Goal: Communication & Community: Answer question/provide support

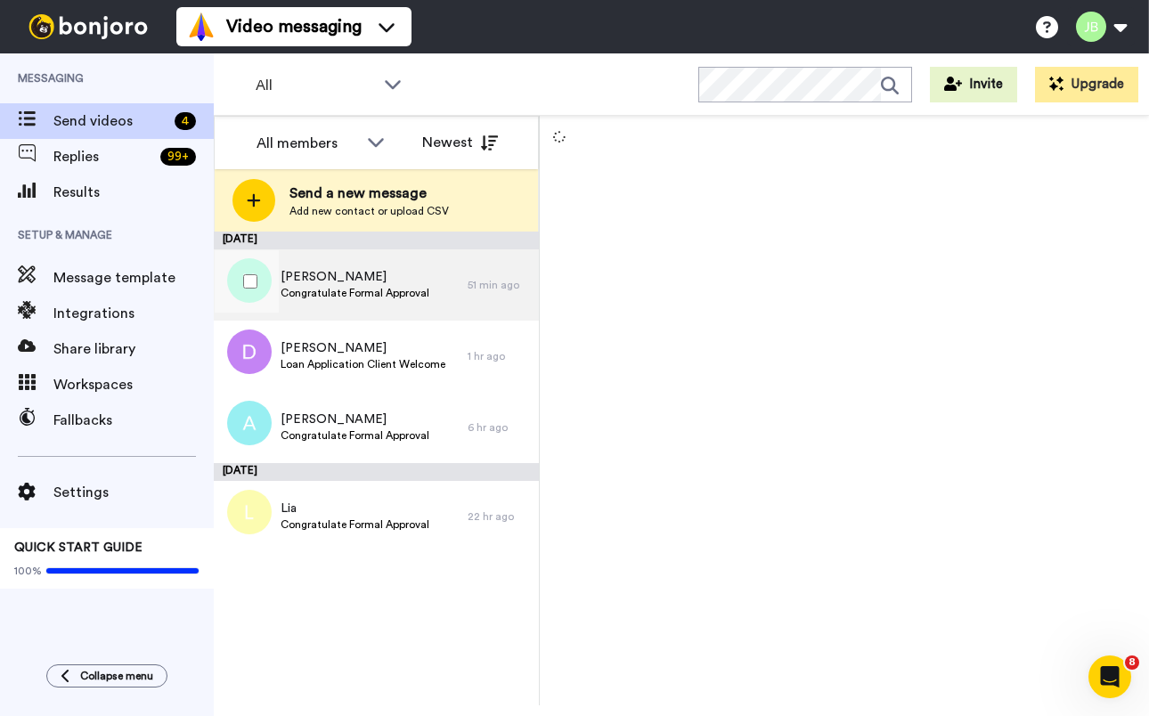
click at [378, 287] on span "Congratulate Formal Approval" at bounding box center [355, 293] width 149 height 14
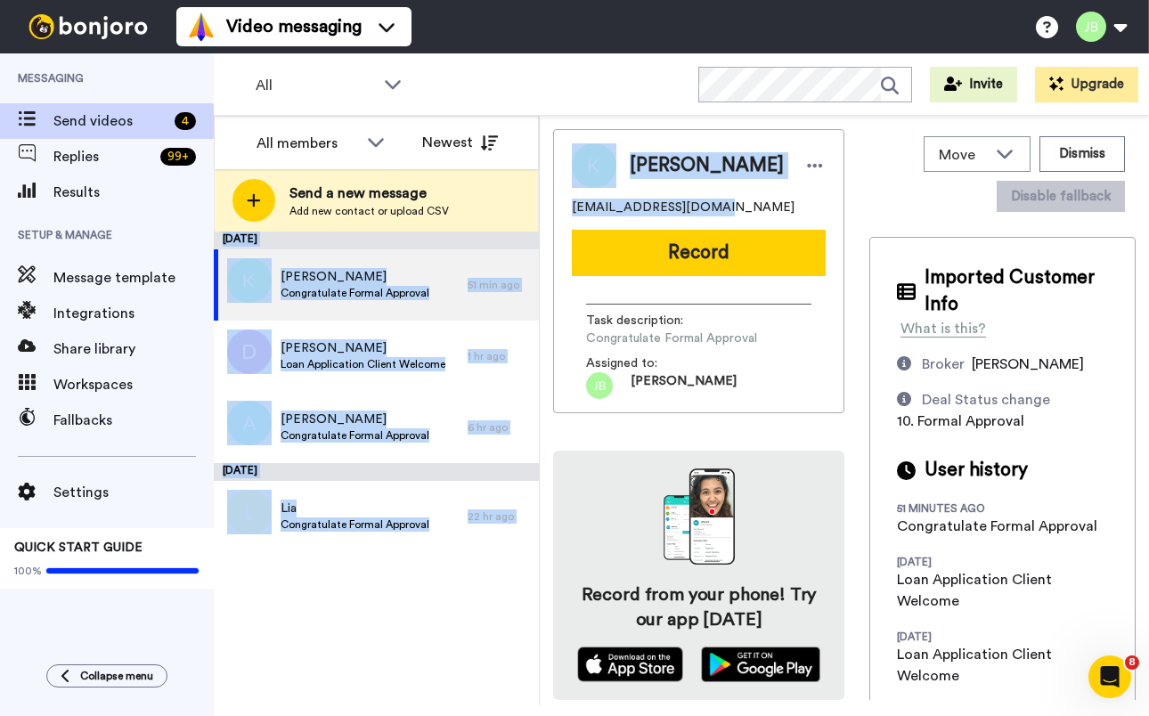
drag, startPoint x: 664, startPoint y: 208, endPoint x: 602, endPoint y: 207, distance: 61.5
click at [556, 209] on div "Kelly exoticrox@hotmail.com Record Task description : Congratulate Formal Appro…" at bounding box center [698, 271] width 291 height 284
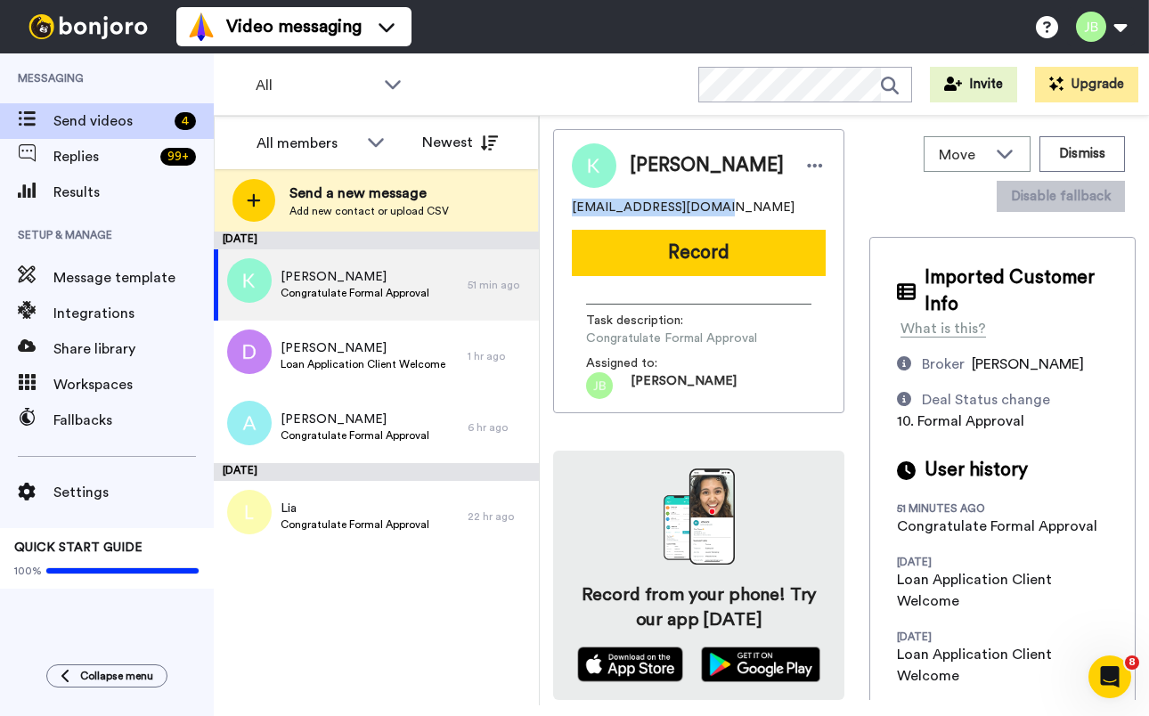
copy span "exoticrox@hotmail.com"
click at [855, 199] on div "Kelly exoticrox@hotmail.com Record Task description : Congratulate Formal Appro…" at bounding box center [844, 414] width 583 height 571
click at [679, 227] on div "Kelly exoticrox@hotmail.com Record Task description : Congratulate Formal Appro…" at bounding box center [698, 271] width 291 height 284
drag, startPoint x: 713, startPoint y: 256, endPoint x: 741, endPoint y: 250, distance: 29.0
click at [713, 256] on button "Record" at bounding box center [699, 253] width 254 height 46
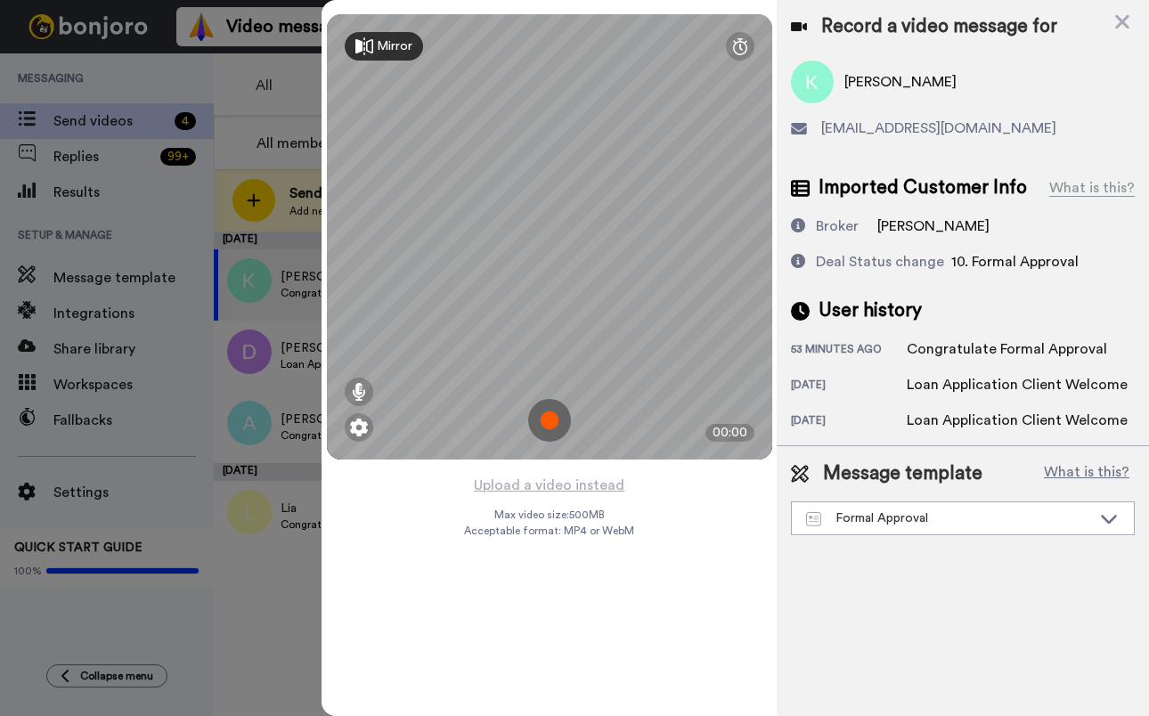
click at [544, 419] on img at bounding box center [549, 420] width 43 height 43
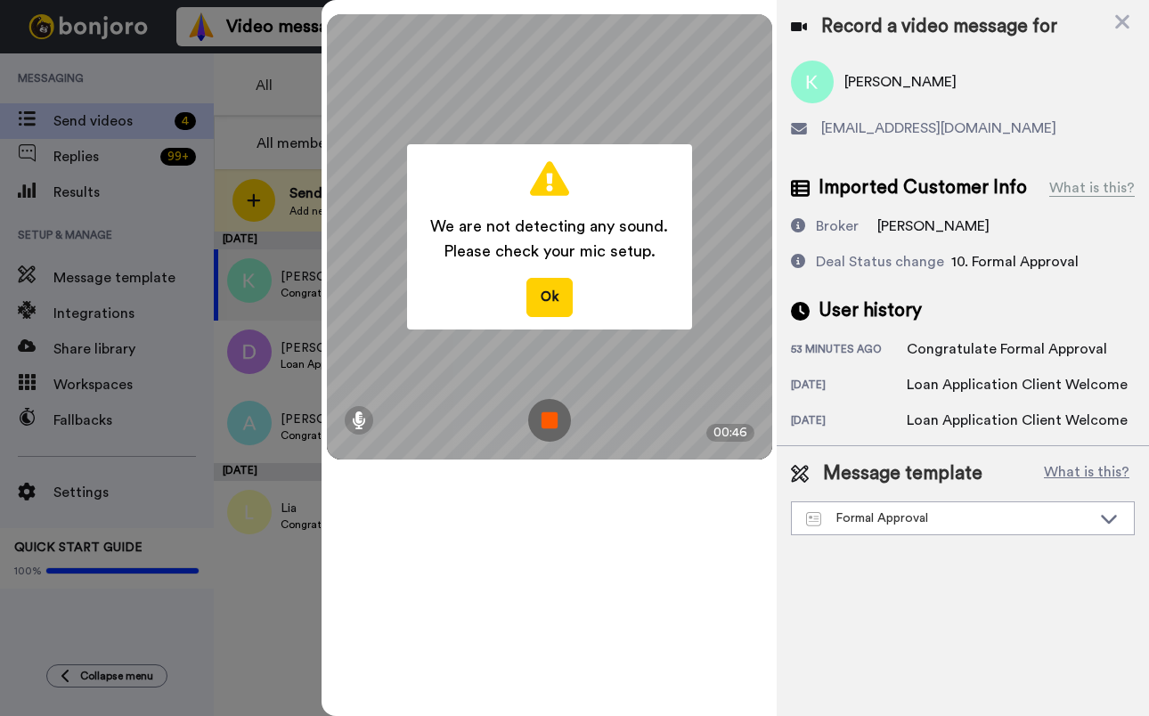
click at [545, 417] on img at bounding box center [549, 420] width 43 height 43
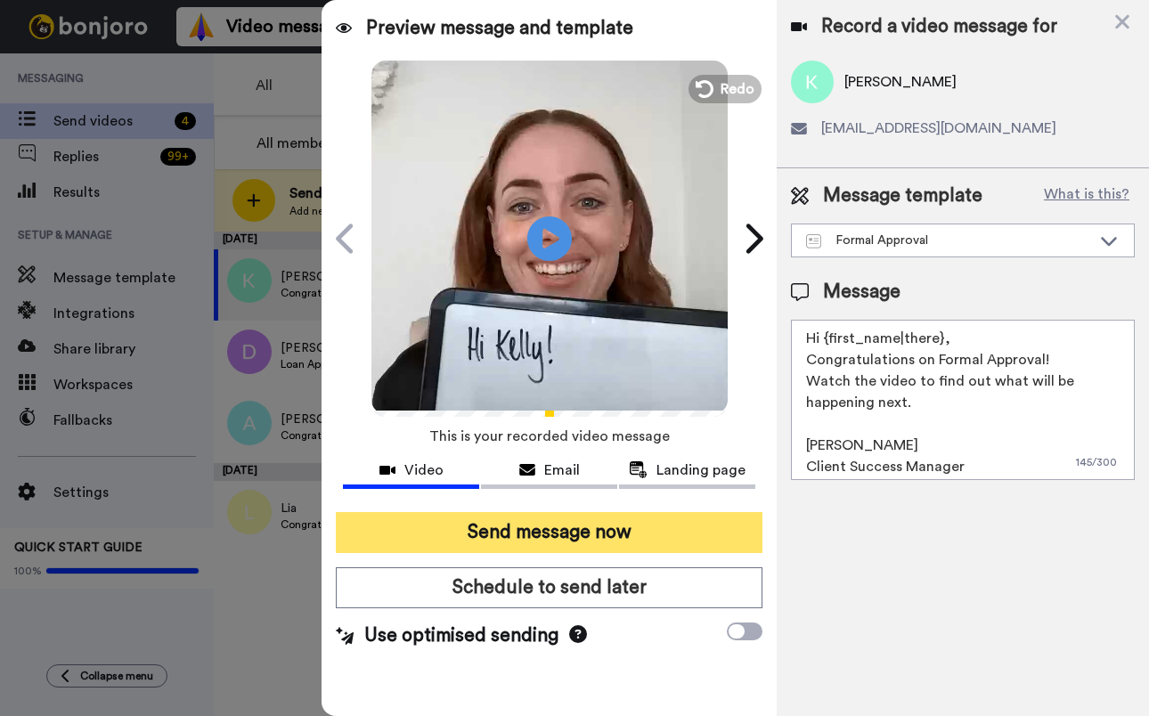
click at [571, 530] on button "Send message now" at bounding box center [549, 532] width 427 height 41
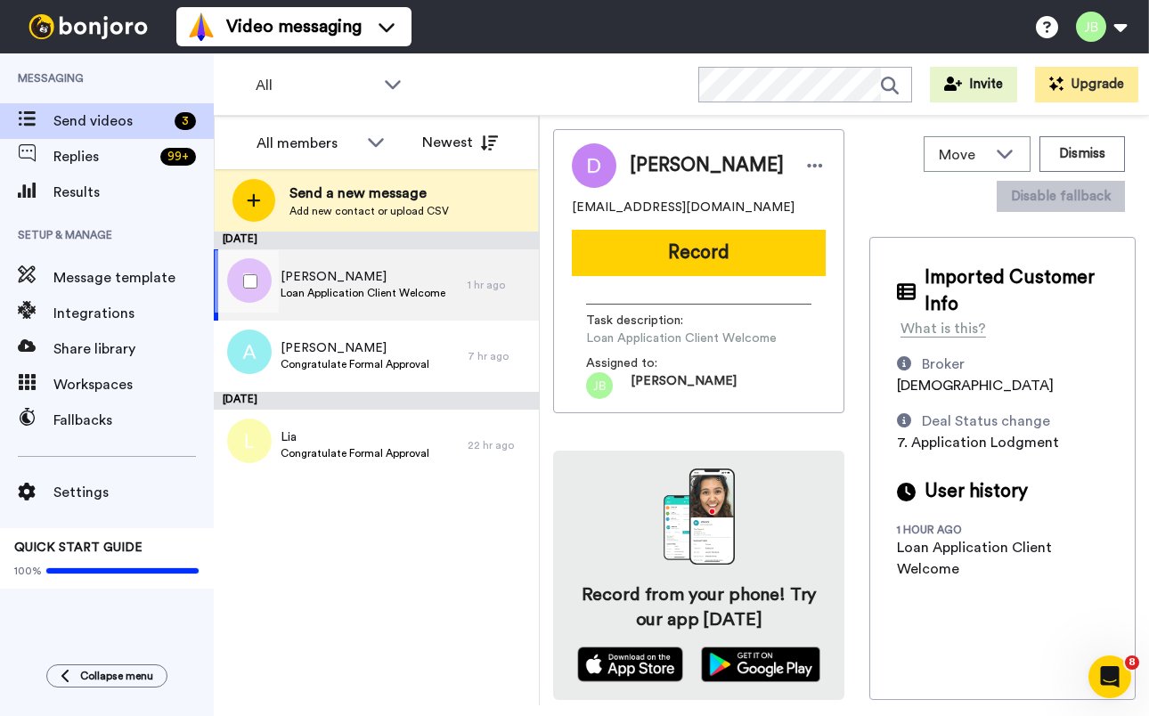
click at [359, 282] on span "[PERSON_NAME]" at bounding box center [363, 277] width 165 height 18
drag, startPoint x: 729, startPoint y: 209, endPoint x: 563, endPoint y: 209, distance: 165.7
click at [563, 209] on div "Damien [EMAIL_ADDRESS][DOMAIN_NAME] Record Task description : Loan Application …" at bounding box center [698, 271] width 291 height 284
copy span "damienquach2@gmail.com"
drag, startPoint x: 420, startPoint y: 562, endPoint x: 509, endPoint y: 88, distance: 482.4
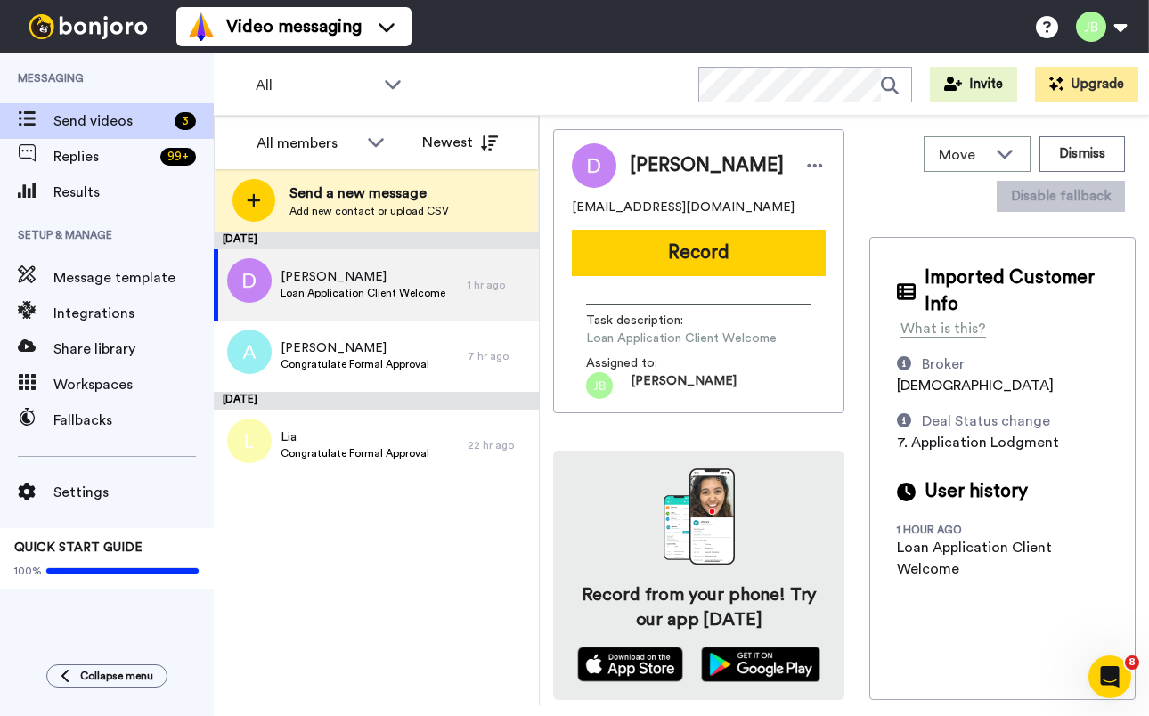
click at [421, 556] on div "September 25 Damien Loan Application Client Welcome 1 hr ago Aaron Congratulate…" at bounding box center [376, 469] width 325 height 474
click at [391, 290] on span "Loan Application Client Welcome" at bounding box center [363, 293] width 165 height 14
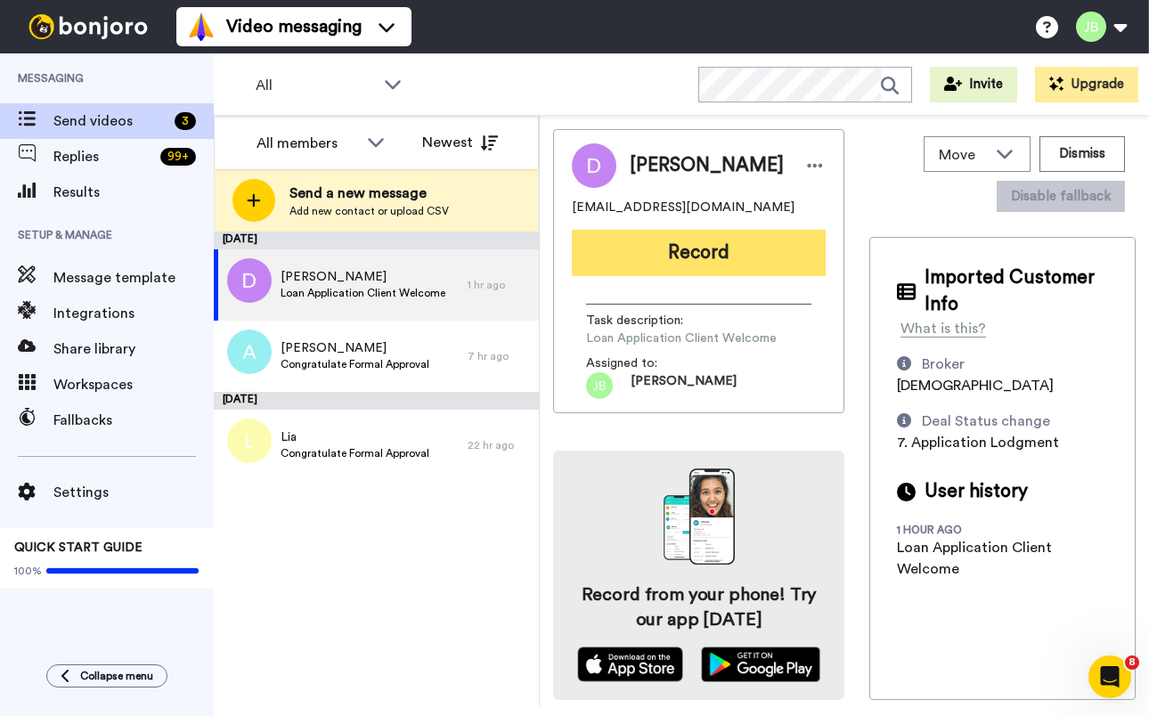
click at [749, 260] on button "Record" at bounding box center [699, 253] width 254 height 46
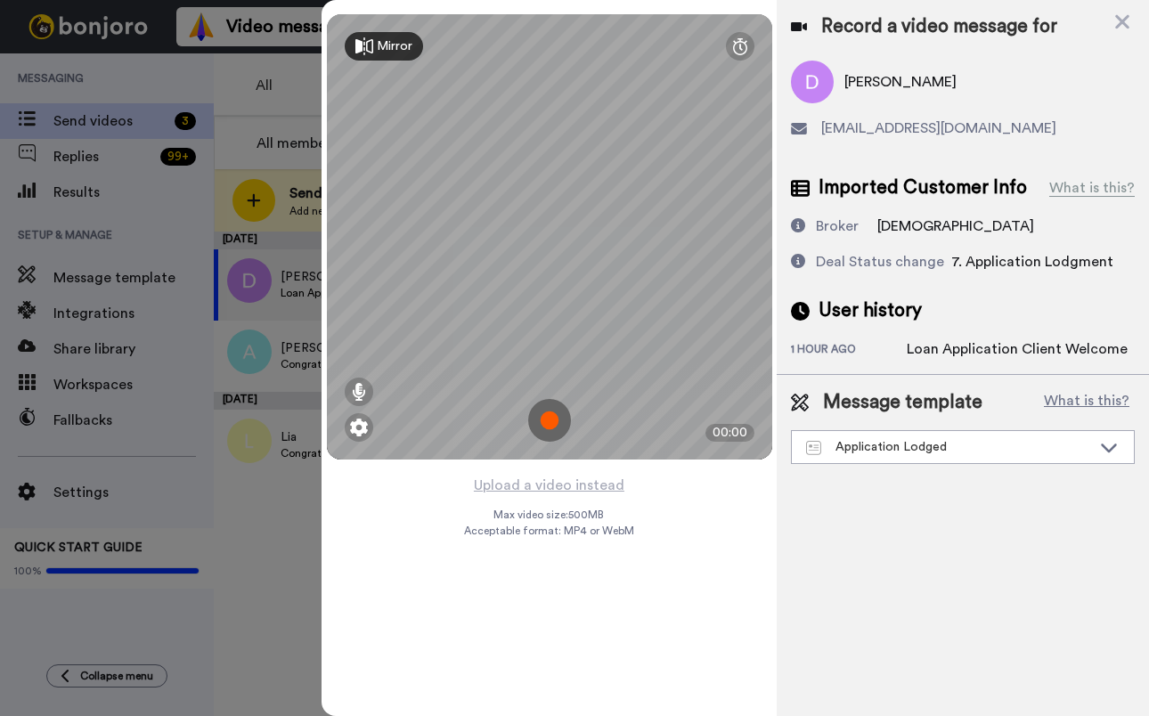
click at [552, 418] on img at bounding box center [549, 420] width 43 height 43
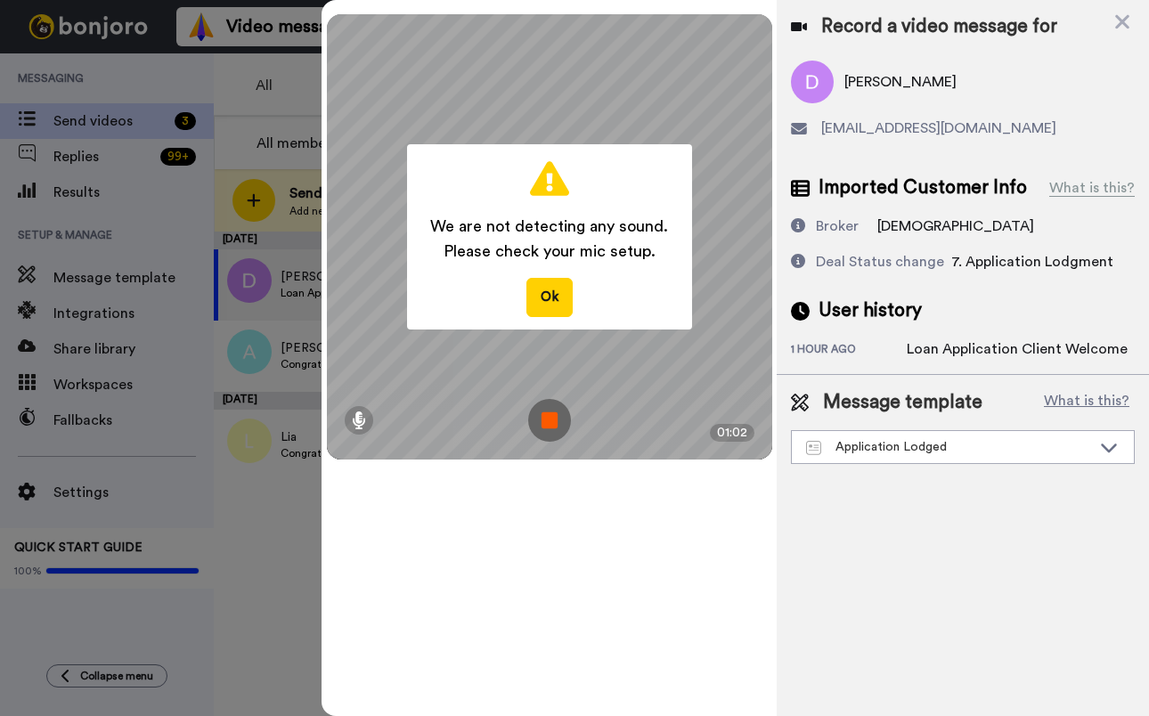
drag, startPoint x: 549, startPoint y: 417, endPoint x: 523, endPoint y: 438, distance: 33.0
click at [549, 417] on img at bounding box center [549, 420] width 43 height 43
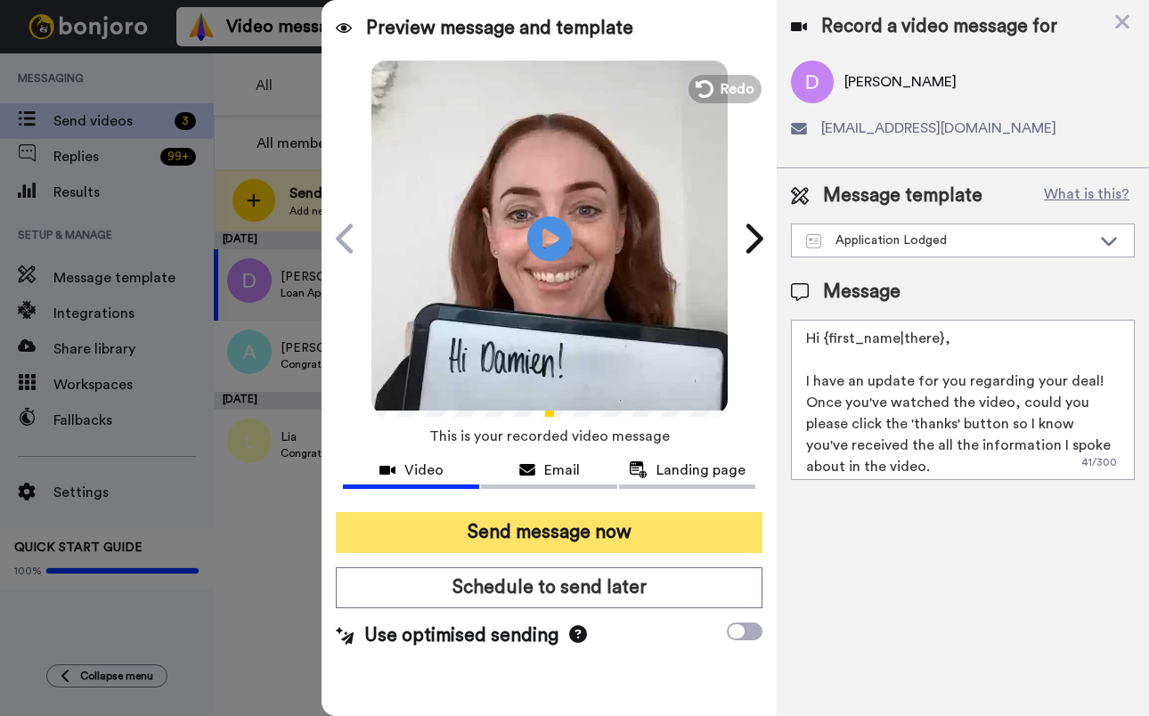
click at [569, 537] on button "Send message now" at bounding box center [549, 532] width 427 height 41
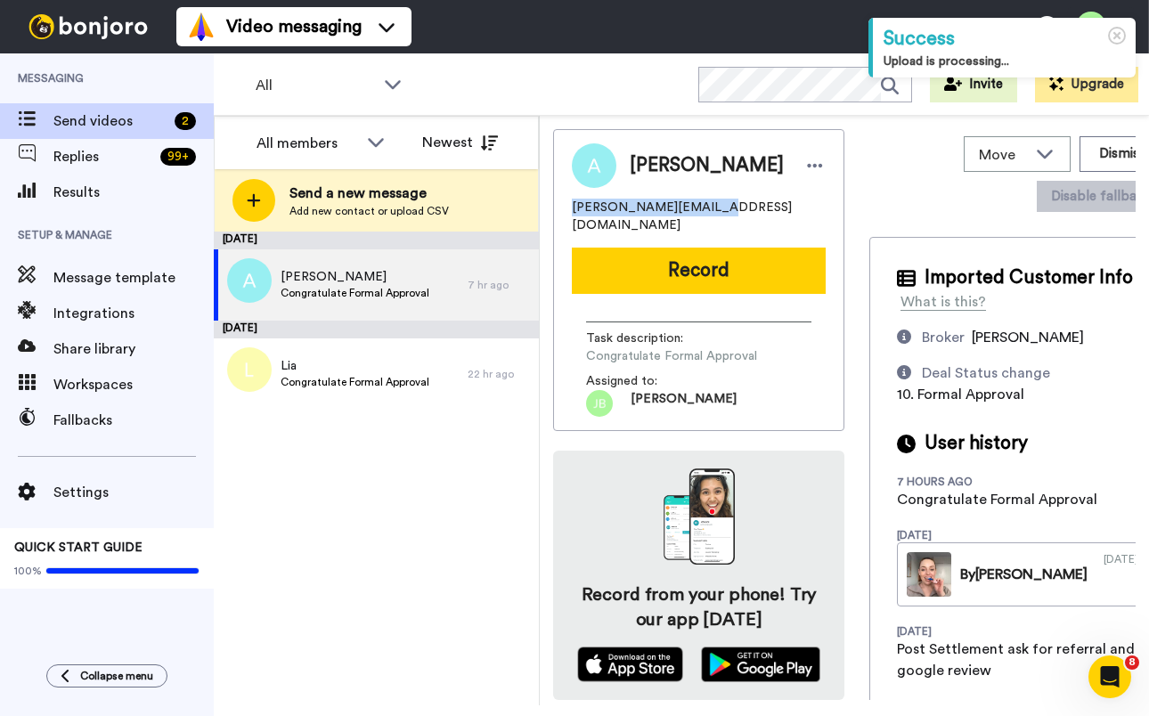
drag, startPoint x: 719, startPoint y: 207, endPoint x: 565, endPoint y: 211, distance: 154.2
click at [565, 211] on div "Aaron aaron.w9090@gmail.com Record Task description : Congratulate Formal Appro…" at bounding box center [698, 280] width 291 height 302
copy span "aaron.w9090@gmail.com"
click at [446, 567] on div "September 25 Aaron Congratulate Formal Approval 7 hr ago September 24 Lia Congr…" at bounding box center [376, 469] width 325 height 474
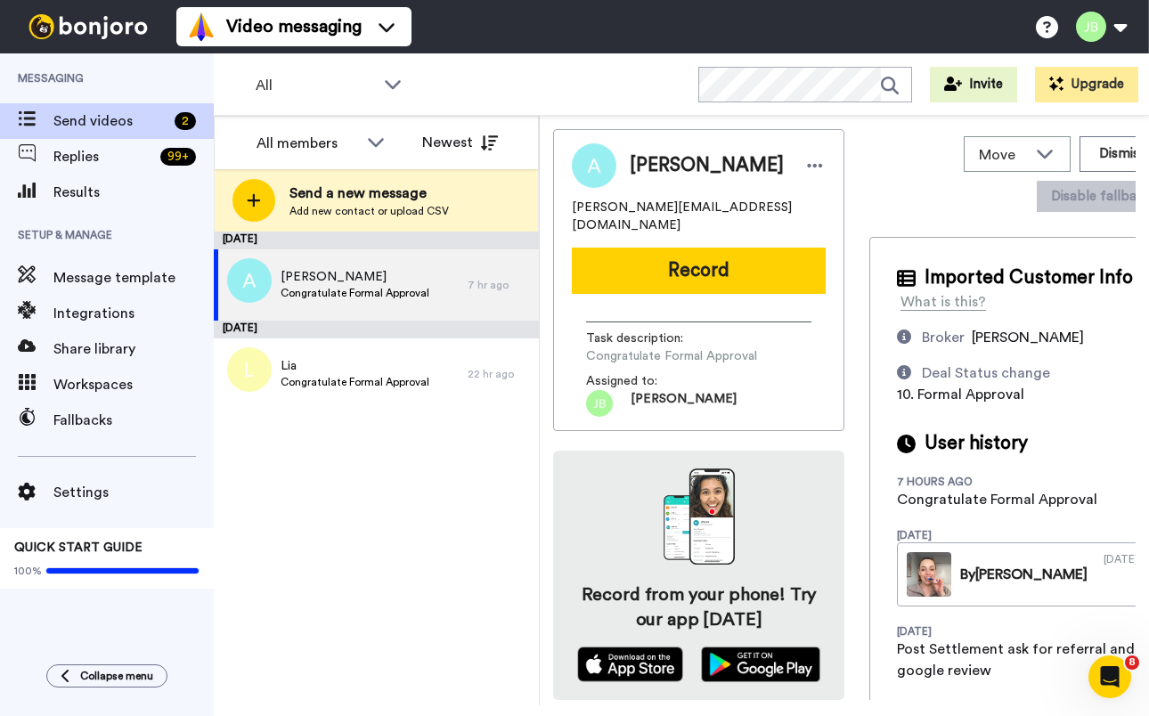
click at [671, 250] on button "Record" at bounding box center [699, 271] width 254 height 46
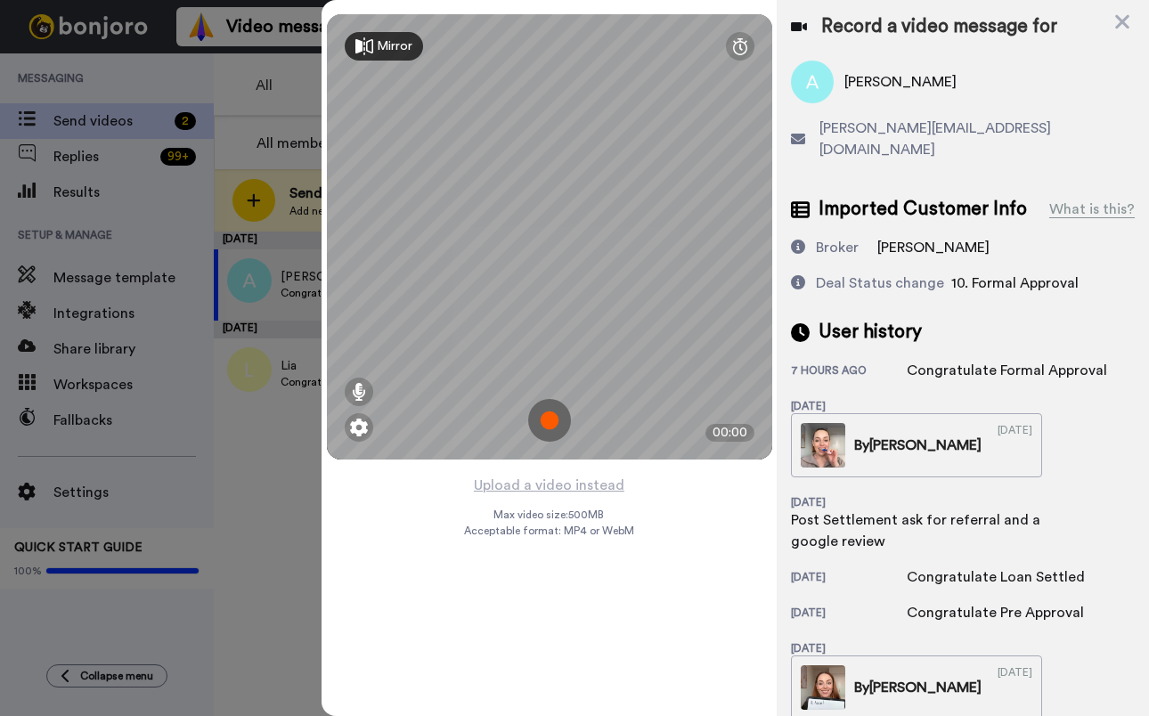
click at [558, 421] on img at bounding box center [549, 420] width 43 height 43
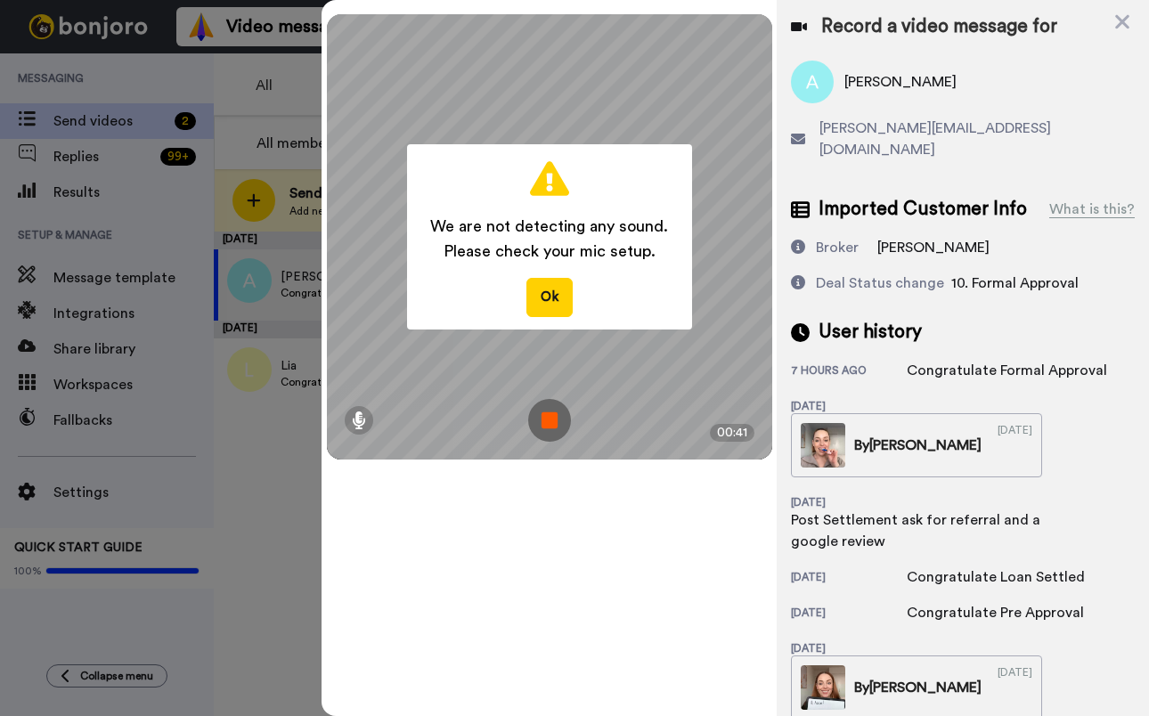
click at [557, 421] on img at bounding box center [549, 420] width 43 height 43
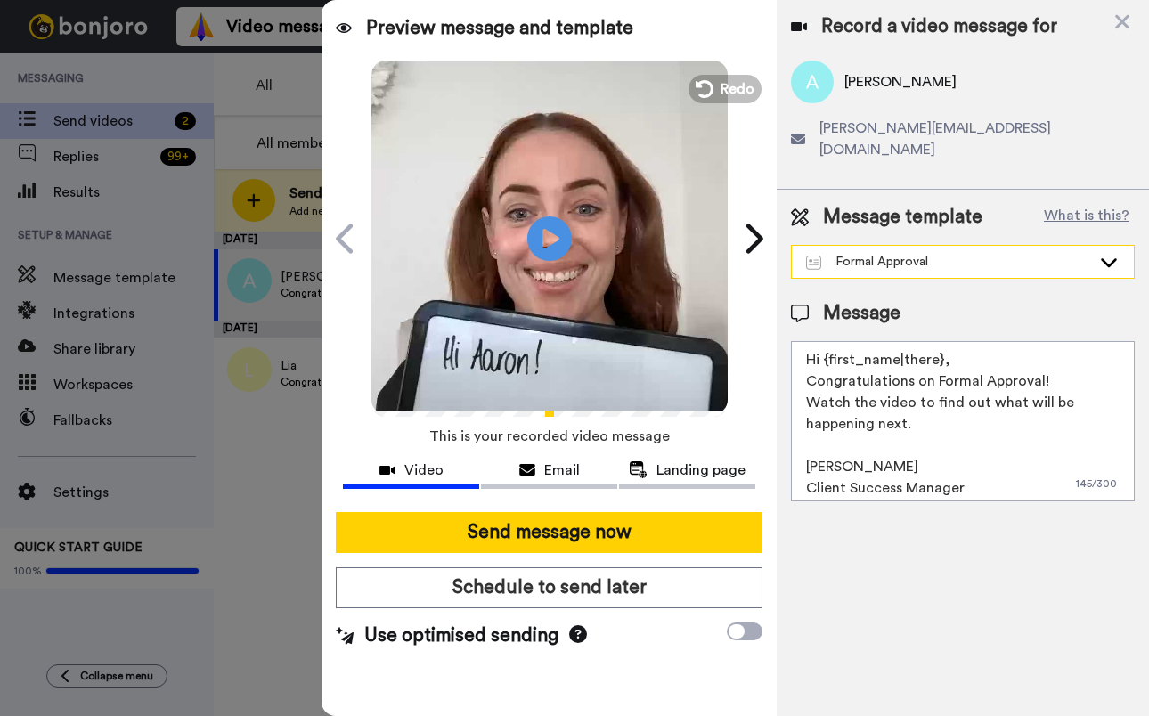
click at [998, 253] on div "Formal Approval" at bounding box center [948, 262] width 285 height 18
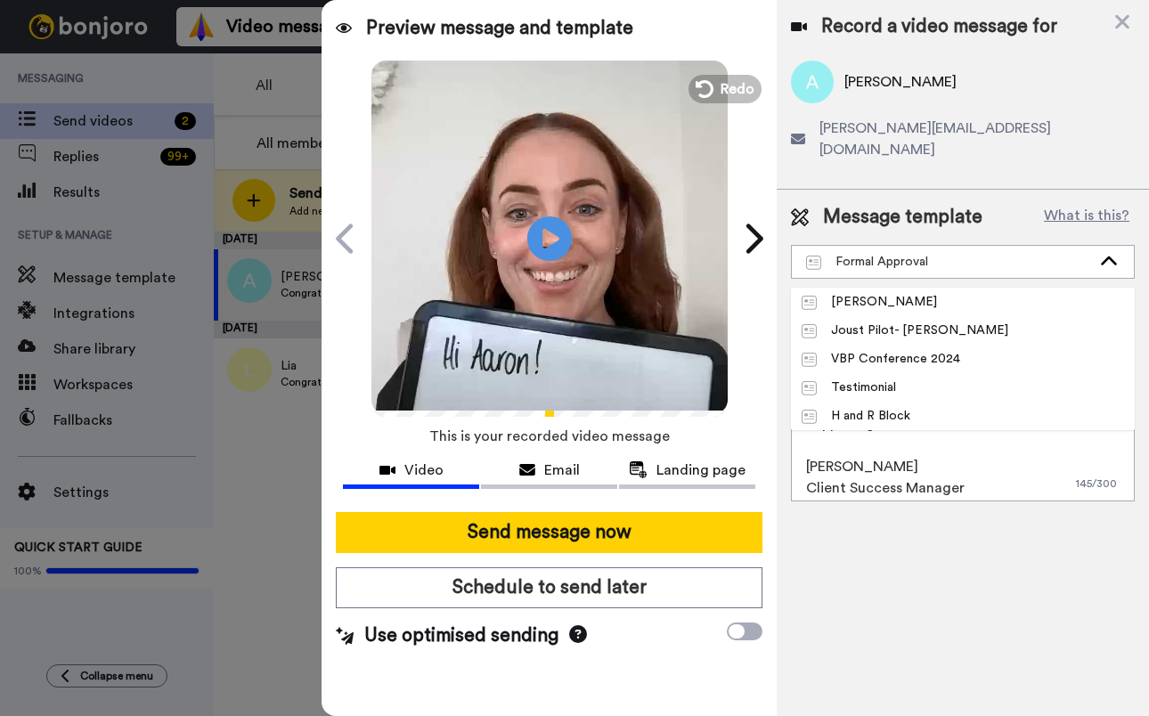
click at [994, 596] on div "Record a video message for Aaron aaron.w9090@gmail.com Message template What is…" at bounding box center [963, 358] width 372 height 716
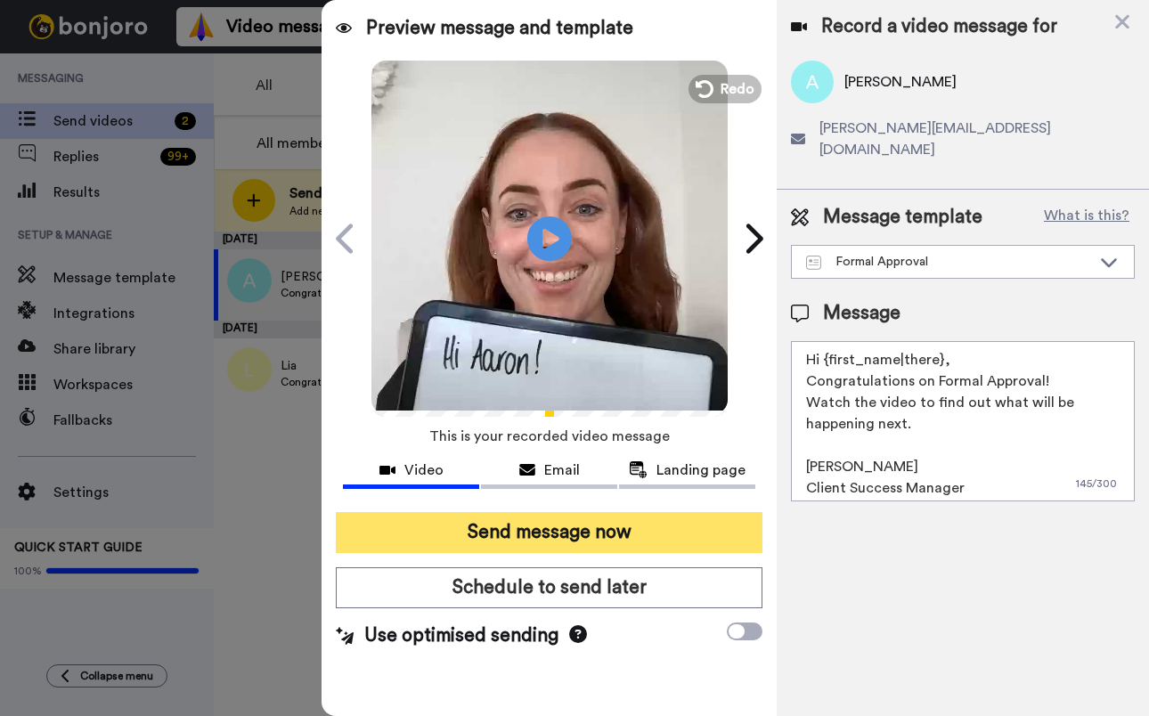
click at [594, 534] on button "Send message now" at bounding box center [549, 532] width 427 height 41
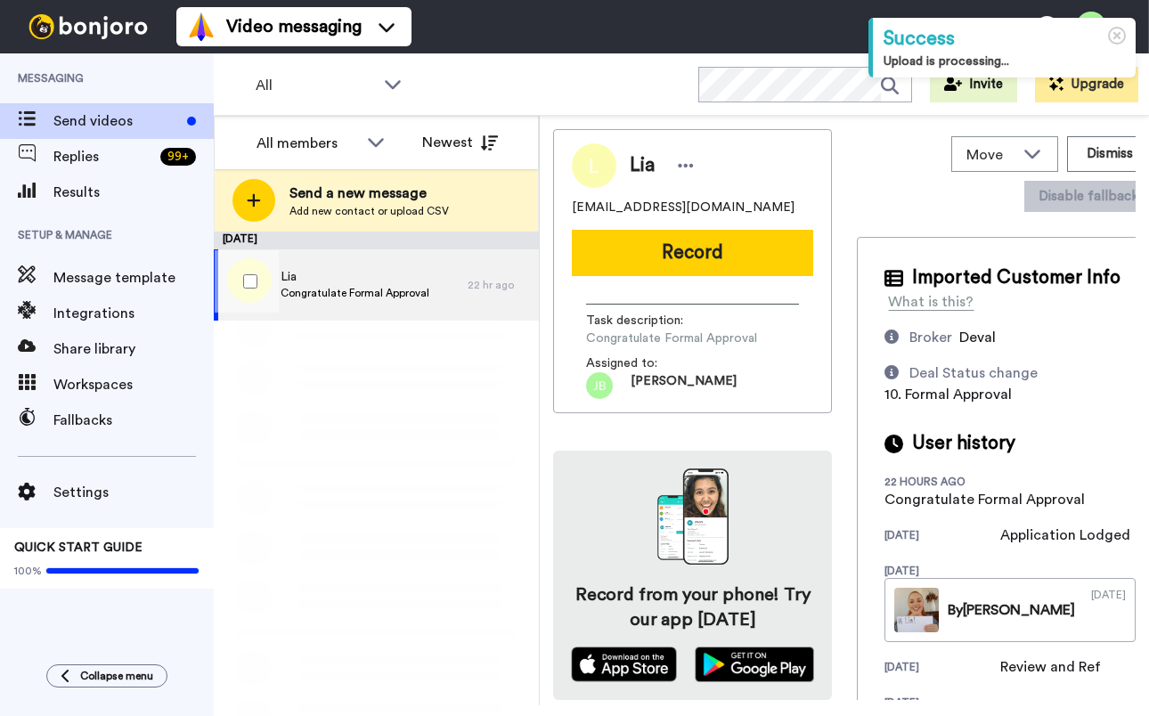
click at [294, 286] on span "Congratulate Formal Approval" at bounding box center [355, 293] width 149 height 14
drag, startPoint x: 689, startPoint y: 203, endPoint x: 569, endPoint y: 208, distance: 120.4
click at [569, 208] on div "Lia lia.etika@gmail.com Record Task description : Congratulate Formal Approval …" at bounding box center [692, 271] width 279 height 284
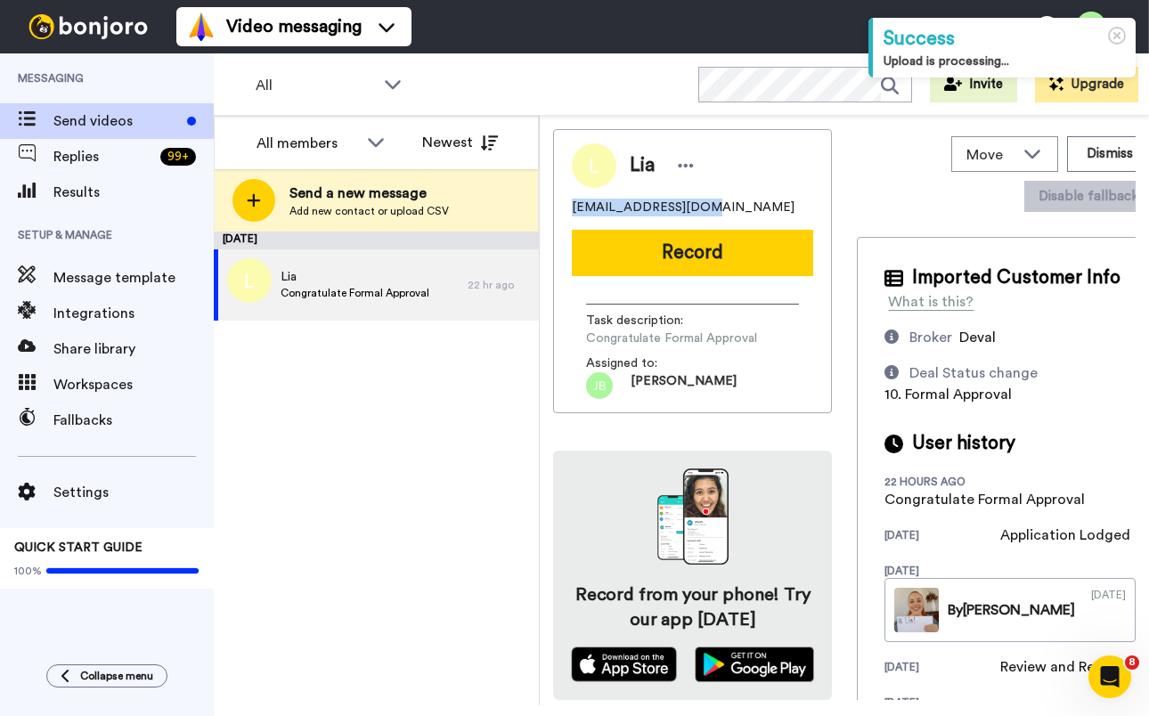
copy span "lia.etika@gmail.com"
click at [466, 405] on div "September 24 Lia Congratulate Formal Approval 22 hr ago" at bounding box center [376, 469] width 325 height 474
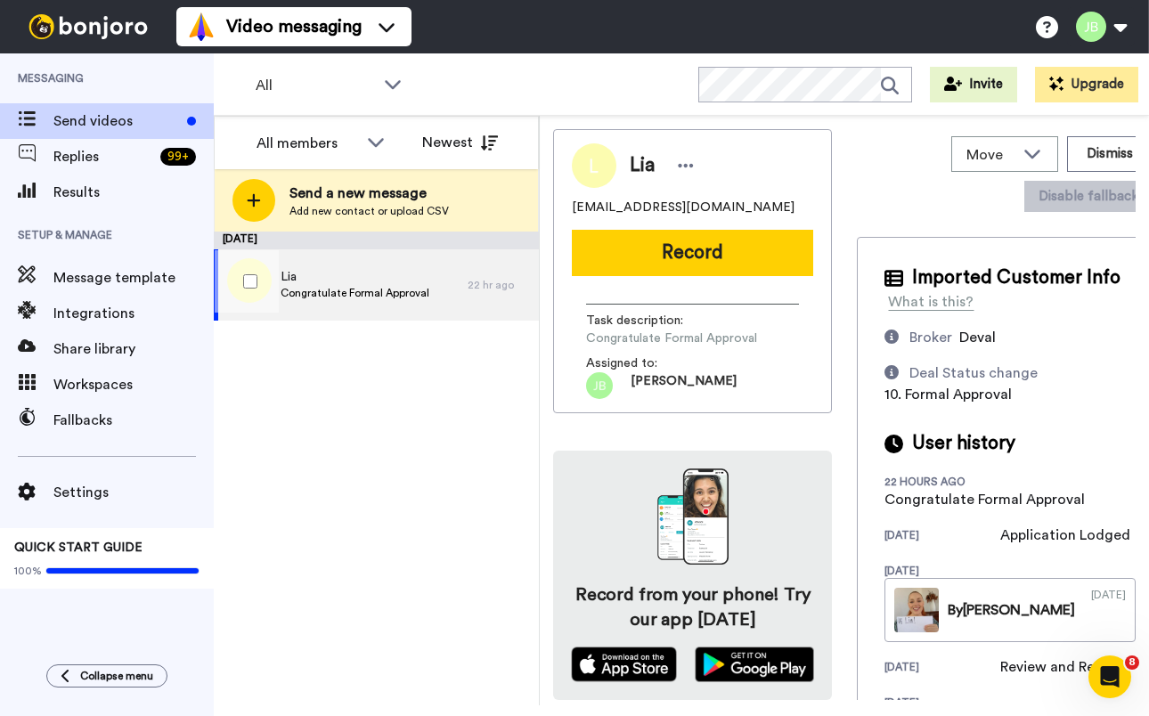
drag, startPoint x: 340, startPoint y: 285, endPoint x: 367, endPoint y: 278, distance: 27.7
click at [342, 284] on div "Lia Congratulate Formal Approval" at bounding box center [355, 285] width 149 height 34
click at [1070, 144] on button "Dismiss" at bounding box center [1111, 154] width 86 height 36
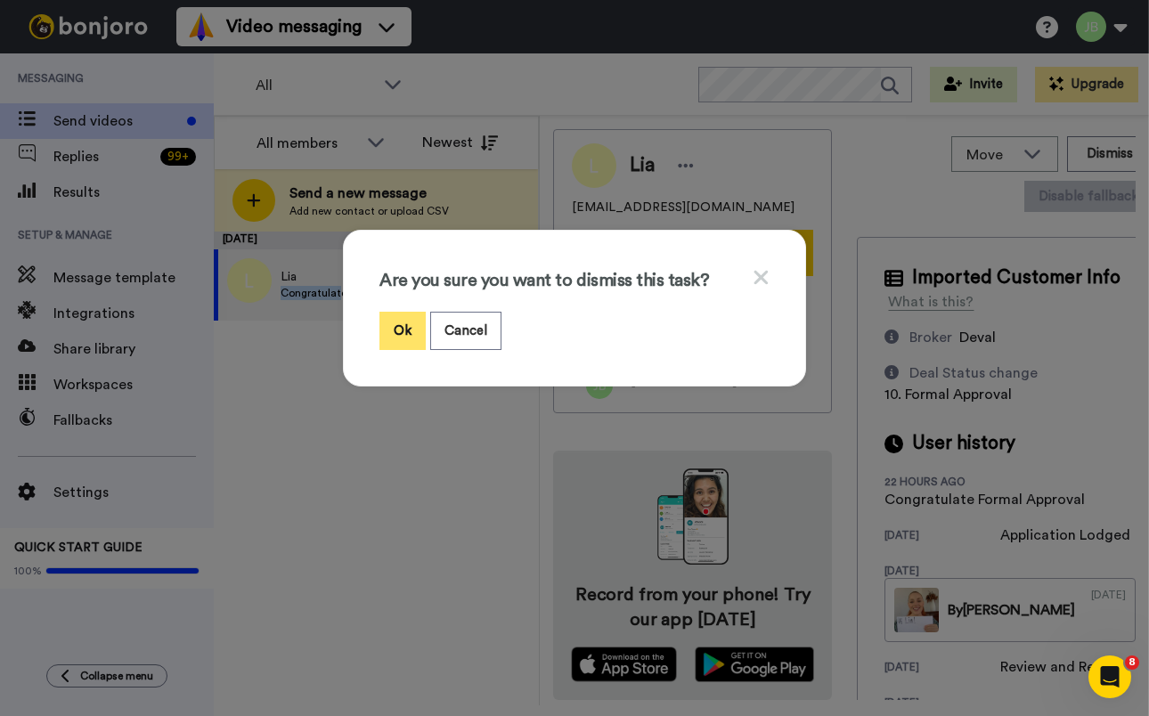
click at [393, 337] on button "Ok" at bounding box center [403, 331] width 46 height 38
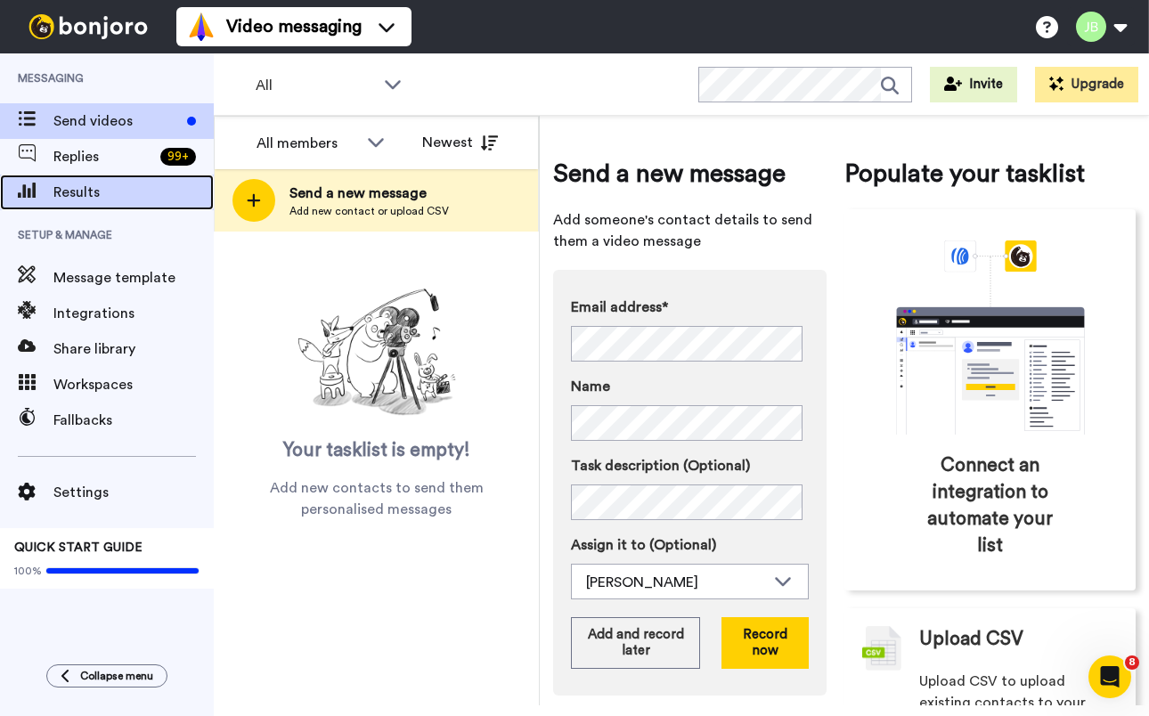
click at [77, 194] on span "Results" at bounding box center [133, 192] width 160 height 21
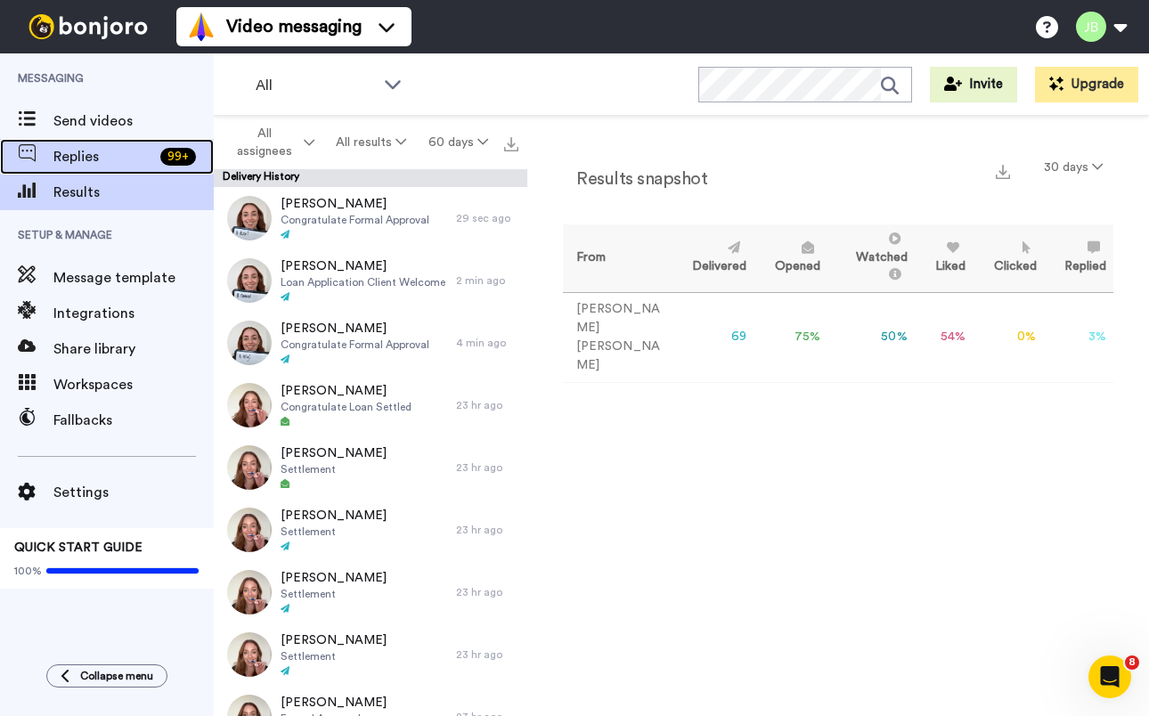
click at [107, 160] on span "Replies" at bounding box center [103, 156] width 100 height 21
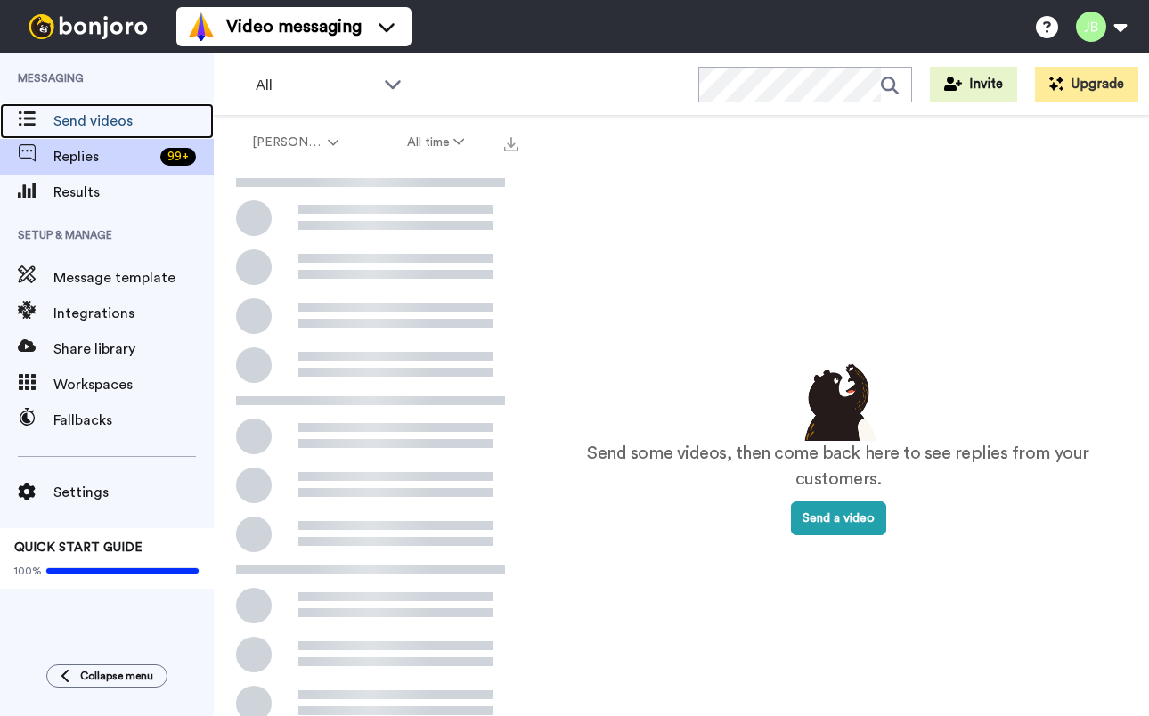
click at [100, 116] on span "Send videos" at bounding box center [133, 120] width 160 height 21
